Goal: Transaction & Acquisition: Purchase product/service

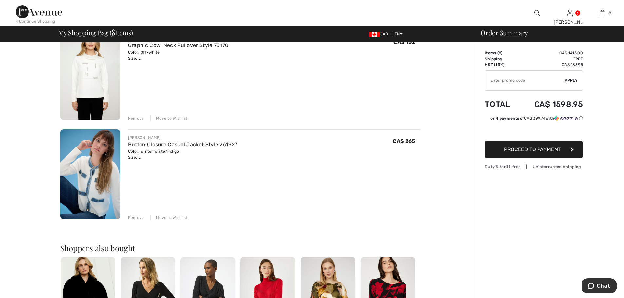
scroll to position [589, 0]
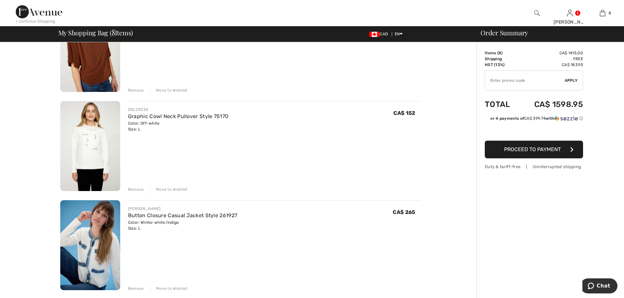
click at [137, 190] on div "Remove" at bounding box center [136, 190] width 16 height 6
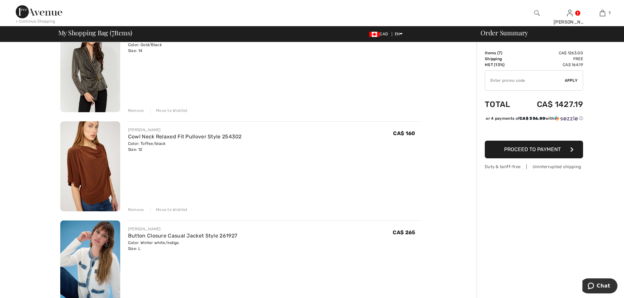
scroll to position [458, 0]
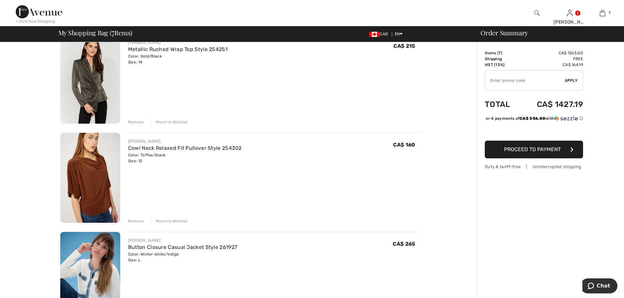
click at [138, 221] on div "Remove" at bounding box center [136, 221] width 16 height 6
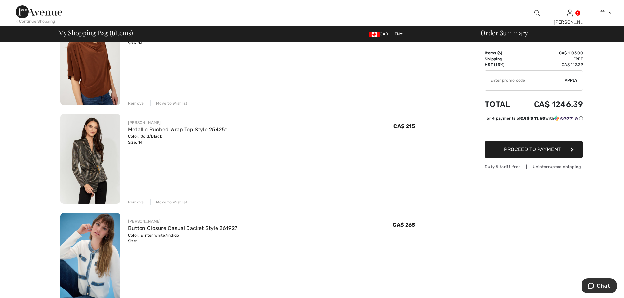
scroll to position [360, 0]
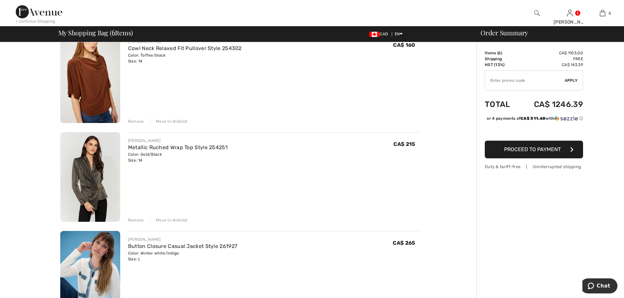
click at [136, 219] on div "Remove" at bounding box center [136, 220] width 16 height 6
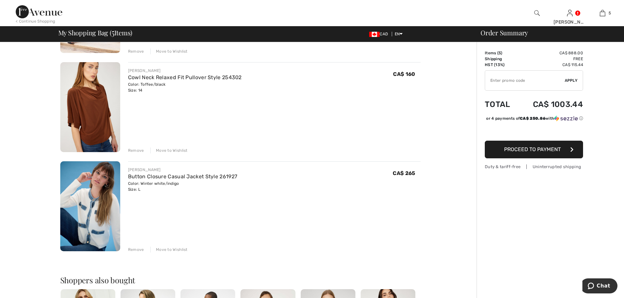
scroll to position [262, 0]
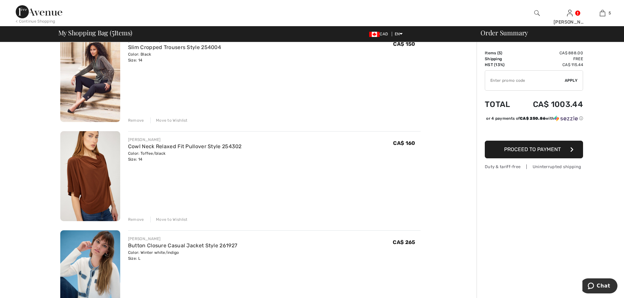
click at [133, 220] on div "Remove" at bounding box center [136, 220] width 16 height 6
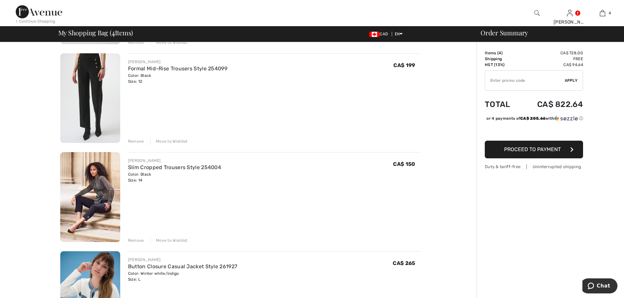
scroll to position [131, 0]
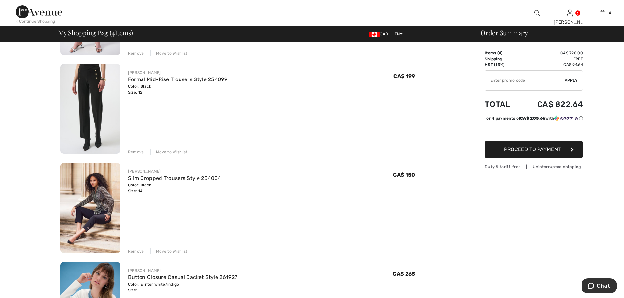
click at [132, 252] on div "Remove" at bounding box center [136, 252] width 16 height 6
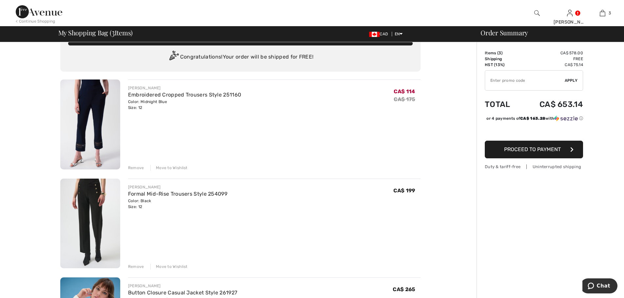
scroll to position [0, 0]
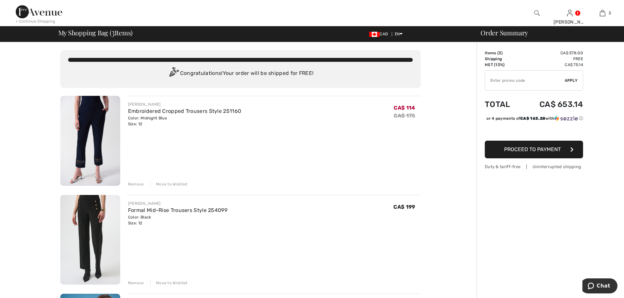
click at [135, 283] on div "Remove" at bounding box center [136, 283] width 16 height 6
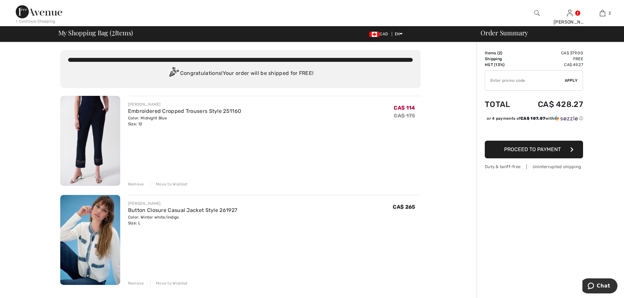
click at [102, 120] on img at bounding box center [90, 141] width 60 height 90
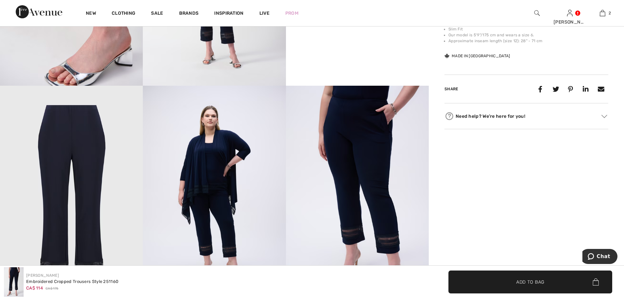
scroll to position [557, 0]
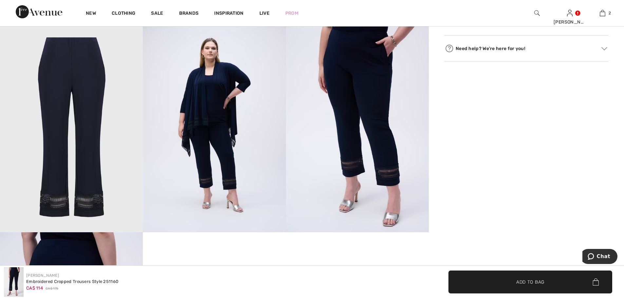
click at [384, 145] on img at bounding box center [357, 125] width 143 height 214
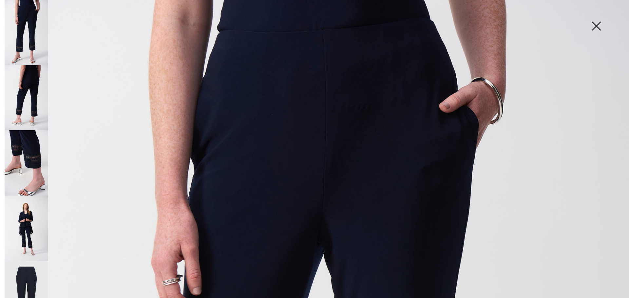
scroll to position [0, 0]
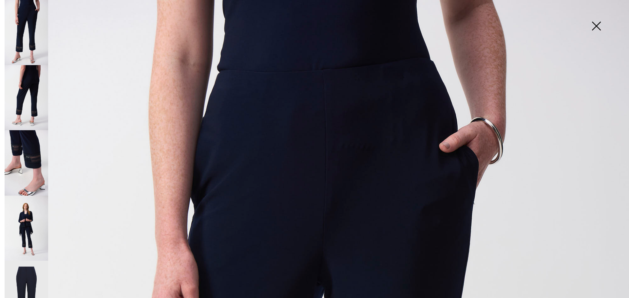
click at [596, 25] on img at bounding box center [596, 27] width 33 height 34
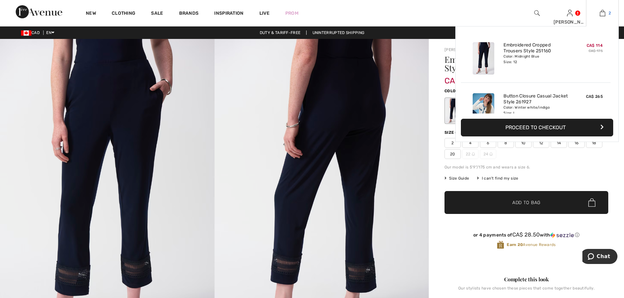
click at [602, 15] on img at bounding box center [603, 13] width 6 height 8
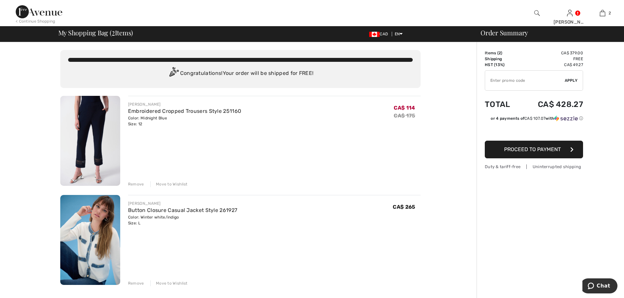
click at [136, 183] on div "Remove" at bounding box center [136, 184] width 16 height 6
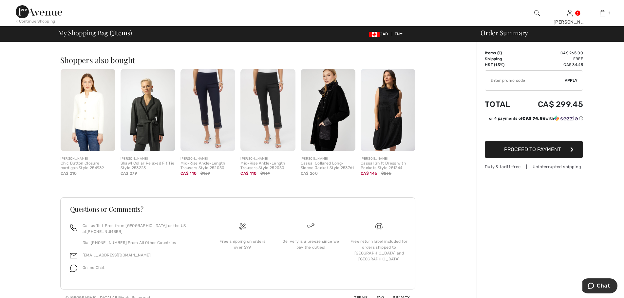
scroll to position [157, 0]
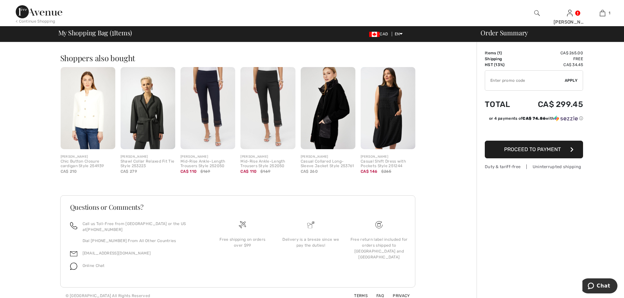
click at [393, 128] on img at bounding box center [388, 108] width 55 height 82
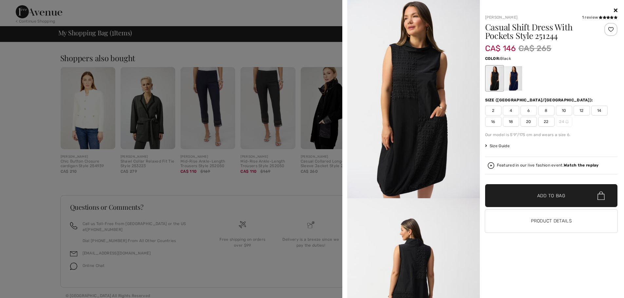
click at [414, 102] on img at bounding box center [413, 99] width 133 height 198
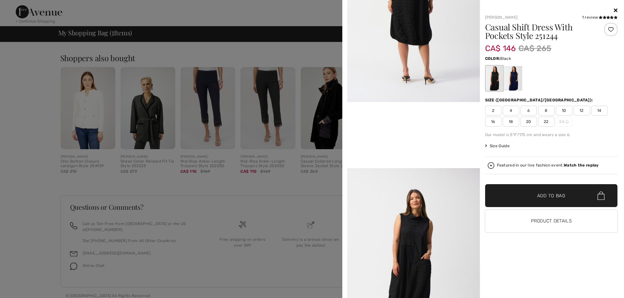
scroll to position [0, 0]
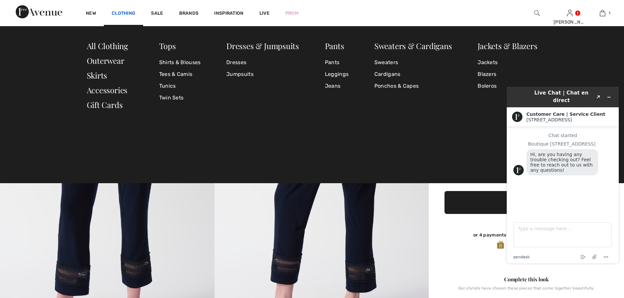
click at [124, 12] on link "Clothing" at bounding box center [124, 13] width 24 height 7
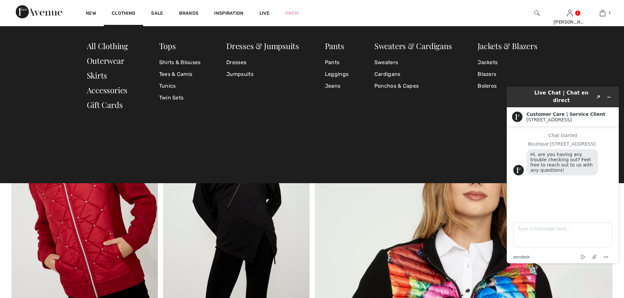
click at [126, 10] on link "Clothing" at bounding box center [124, 13] width 24 height 7
click at [242, 63] on link "Dresses" at bounding box center [262, 63] width 73 height 12
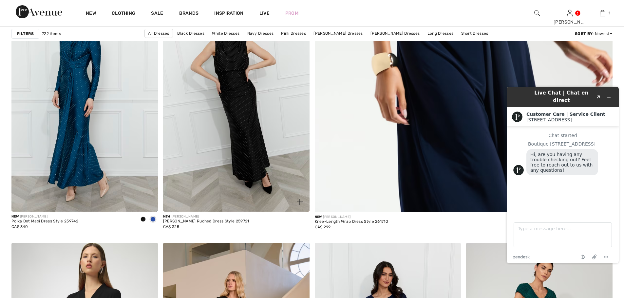
scroll to position [360, 0]
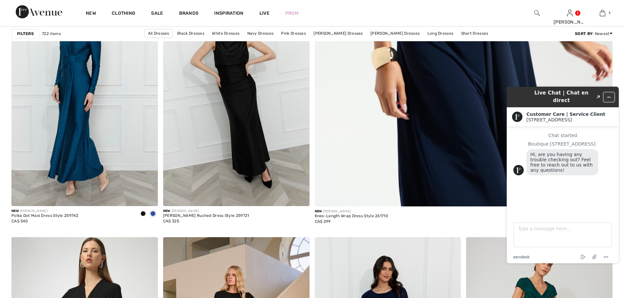
click at [609, 95] on icon "Minimize widget" at bounding box center [608, 97] width 5 height 5
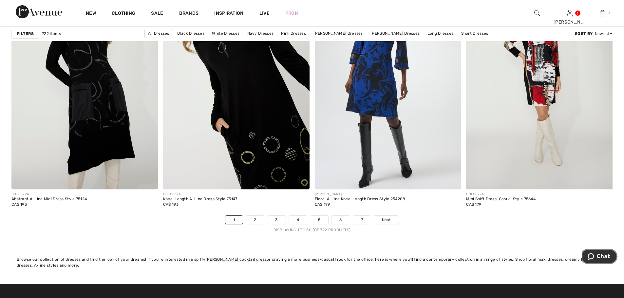
scroll to position [3668, 0]
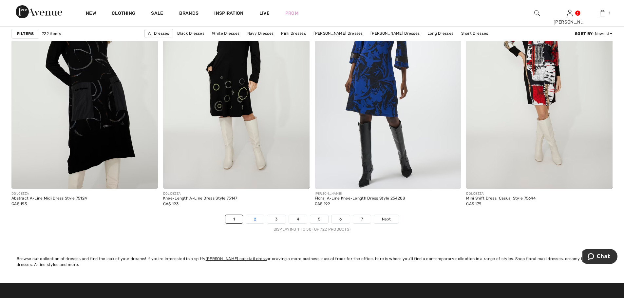
click at [256, 218] on link "2" at bounding box center [255, 219] width 18 height 9
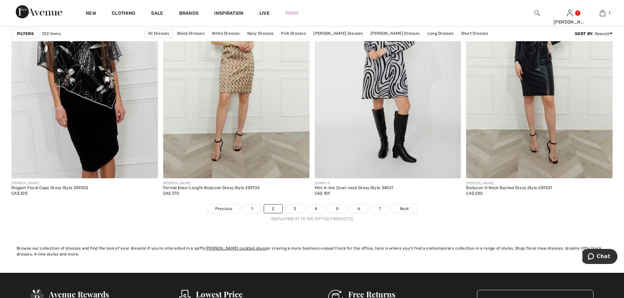
scroll to position [3766, 0]
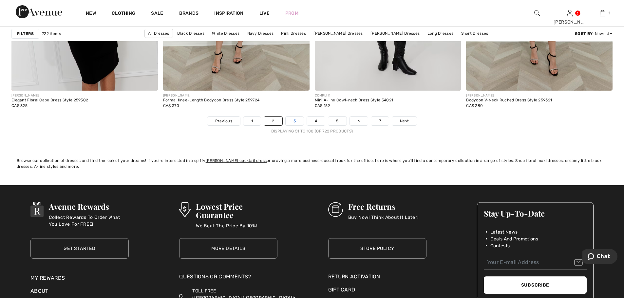
click at [293, 120] on link "3" at bounding box center [295, 121] width 18 height 9
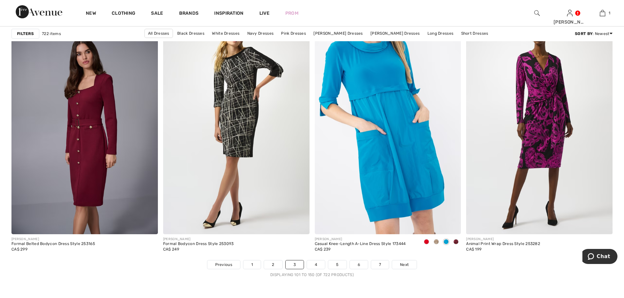
scroll to position [3700, 0]
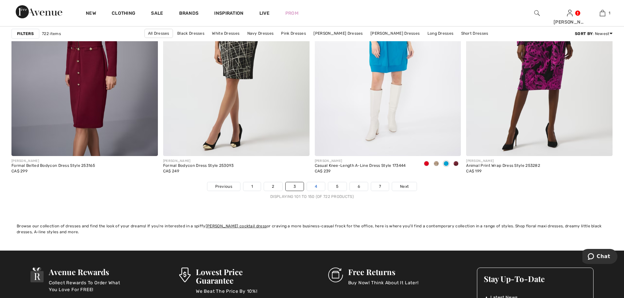
click at [315, 186] on link "4" at bounding box center [316, 186] width 18 height 9
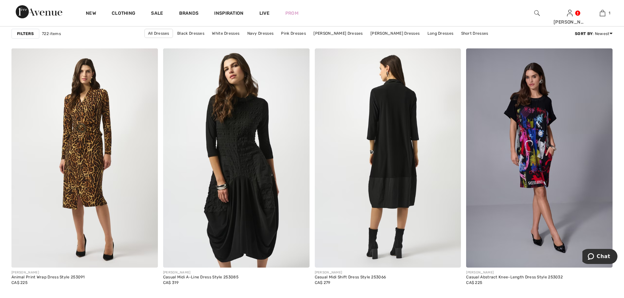
scroll to position [1146, 0]
